Goal: Transaction & Acquisition: Purchase product/service

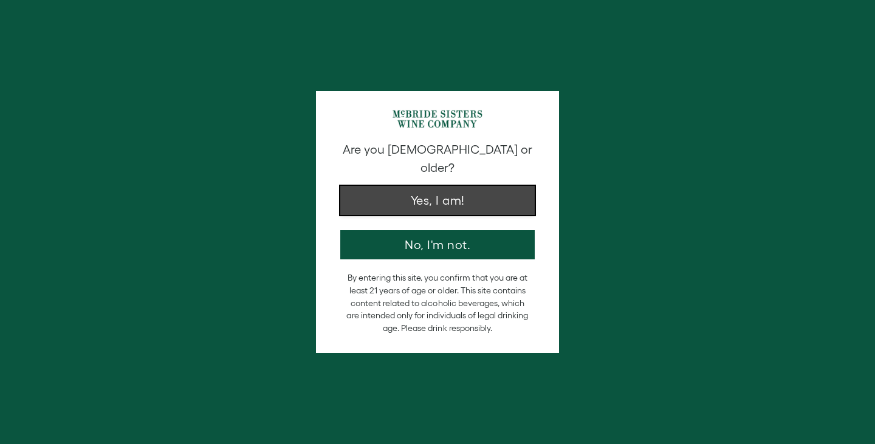
click at [422, 186] on button "Yes, I am!" at bounding box center [437, 200] width 195 height 29
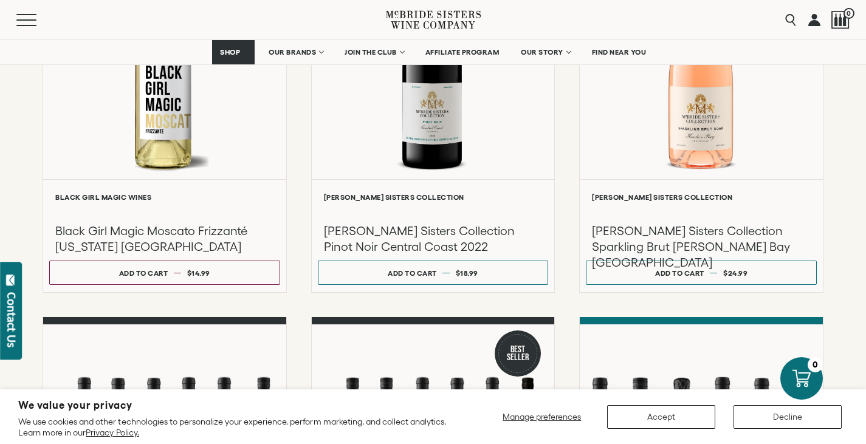
scroll to position [680, 0]
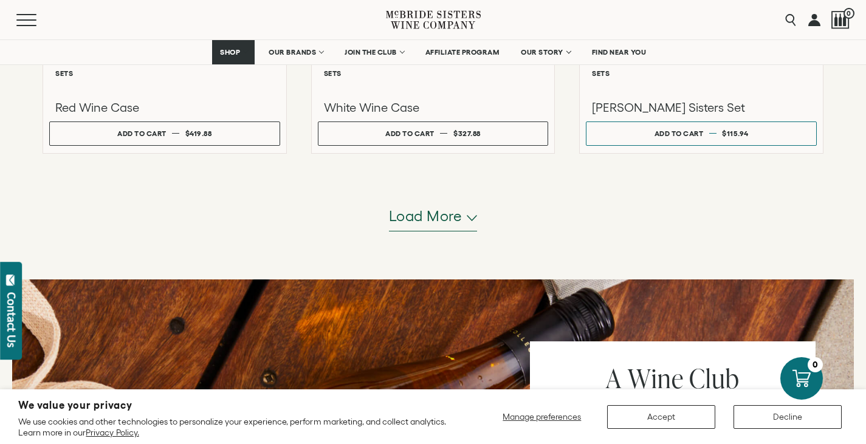
click at [441, 223] on span "Load more" at bounding box center [426, 216] width 74 height 21
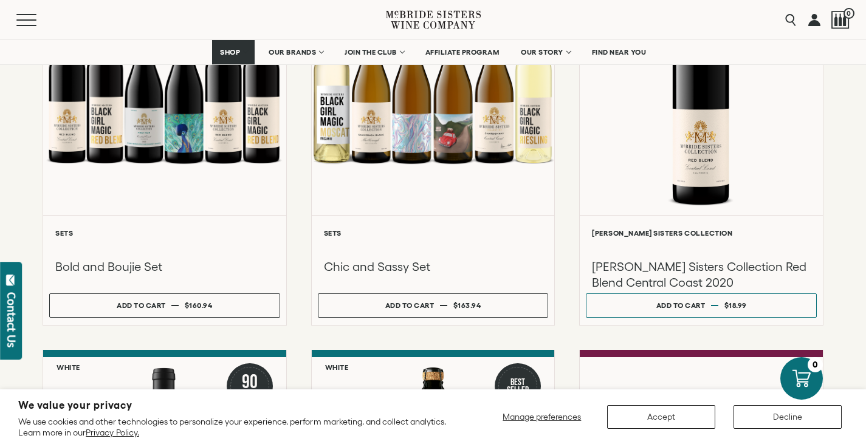
scroll to position [1825, 0]
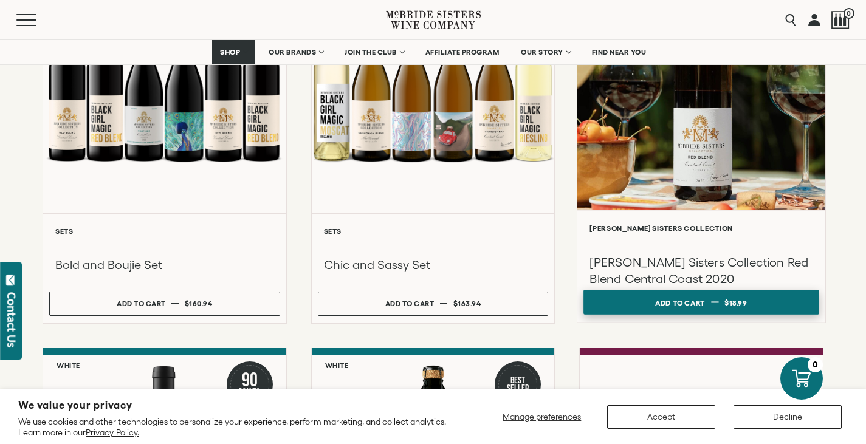
click at [694, 306] on div "Add to cart" at bounding box center [680, 303] width 50 height 18
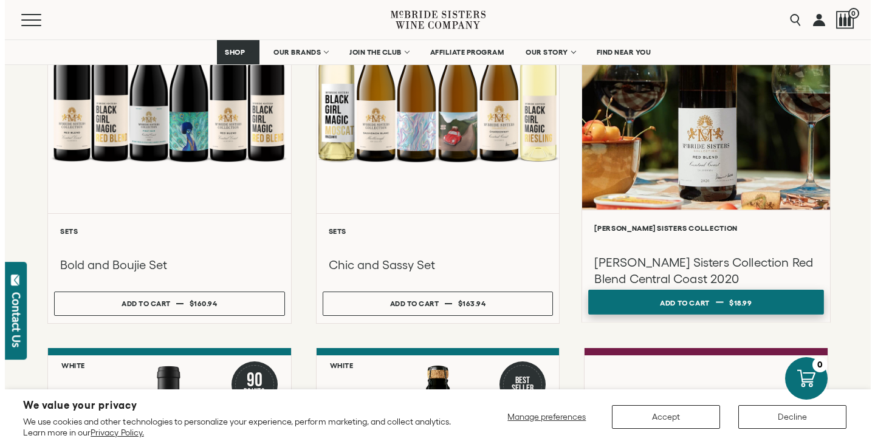
scroll to position [1825, 0]
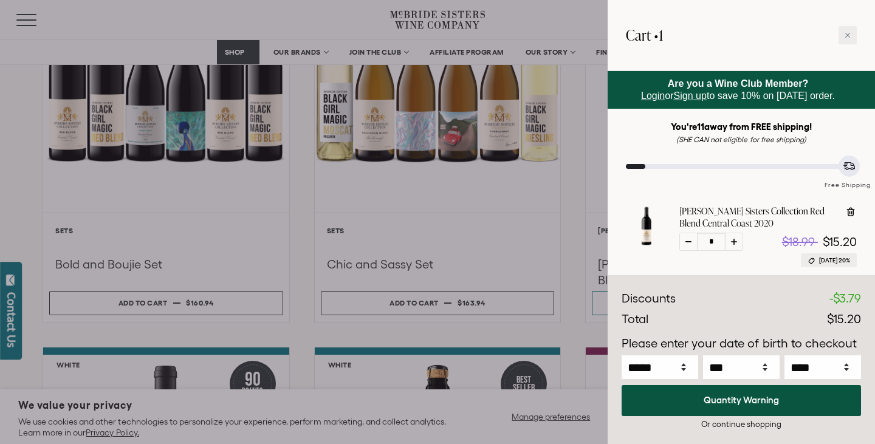
click at [529, 230] on div at bounding box center [437, 222] width 875 height 444
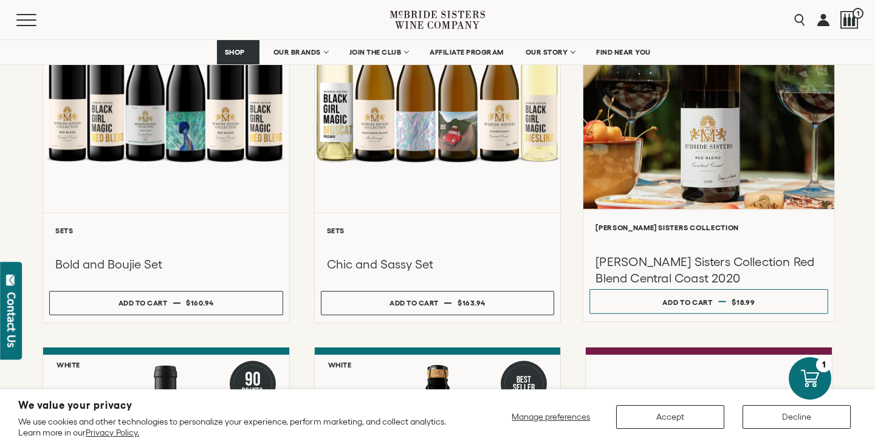
click at [640, 249] on div at bounding box center [709, 242] width 226 height 14
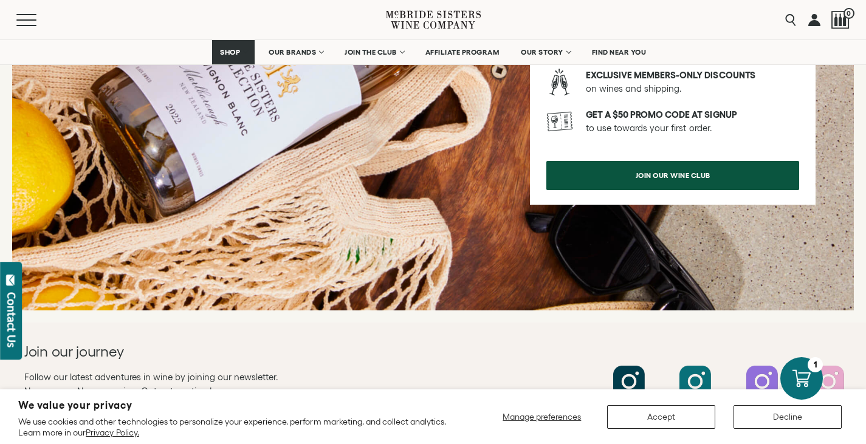
scroll to position [1635, 0]
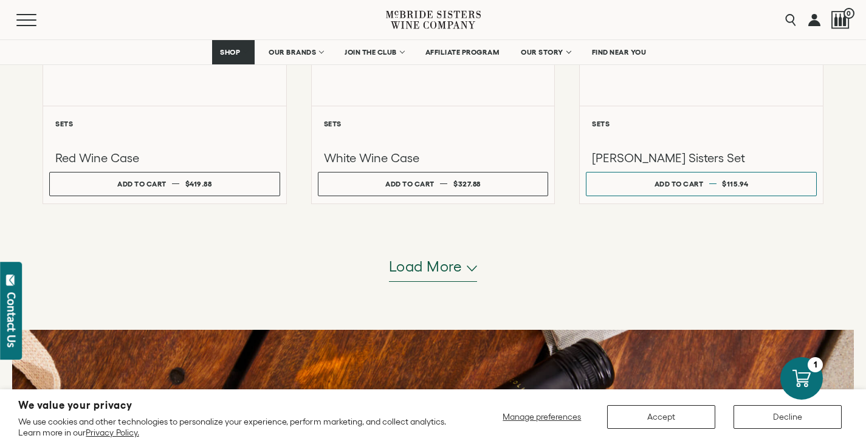
click at [438, 272] on span "Load more" at bounding box center [426, 267] width 74 height 21
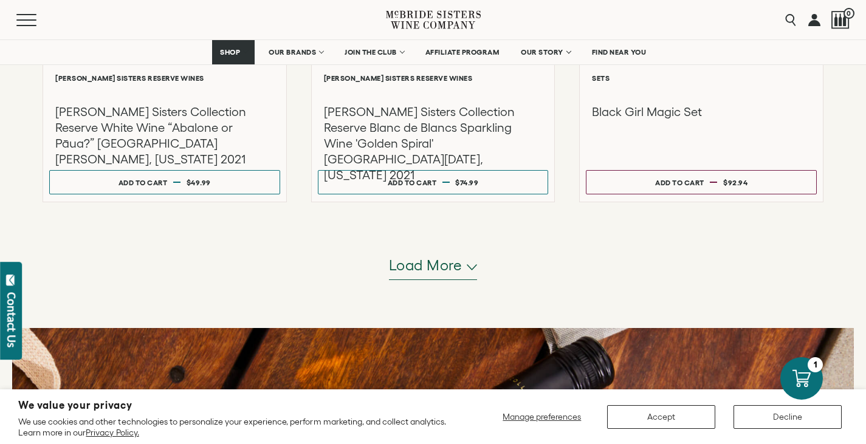
scroll to position [2388, 0]
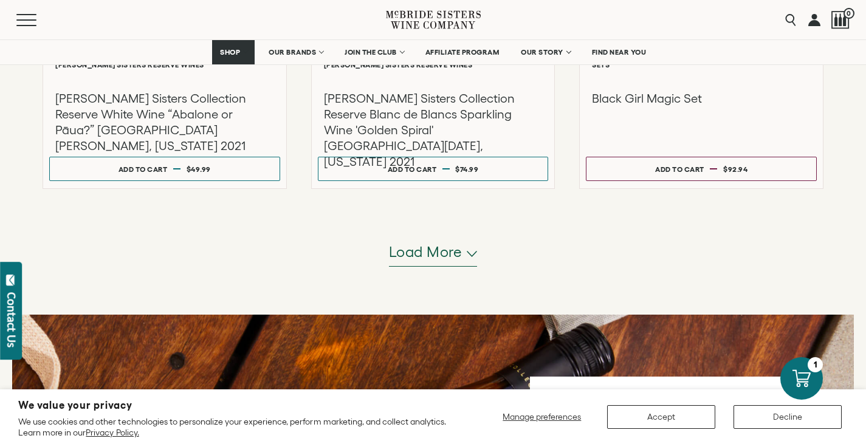
click at [450, 255] on span "Load more" at bounding box center [426, 252] width 74 height 21
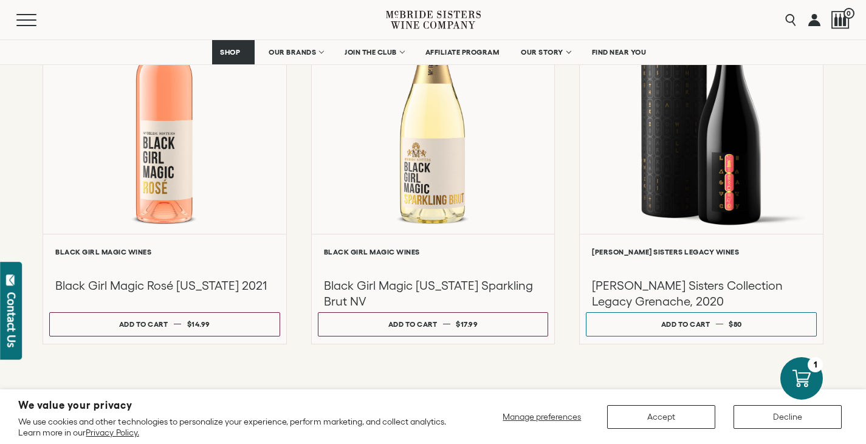
scroll to position [3454, 0]
